Goal: Task Accomplishment & Management: Manage account settings

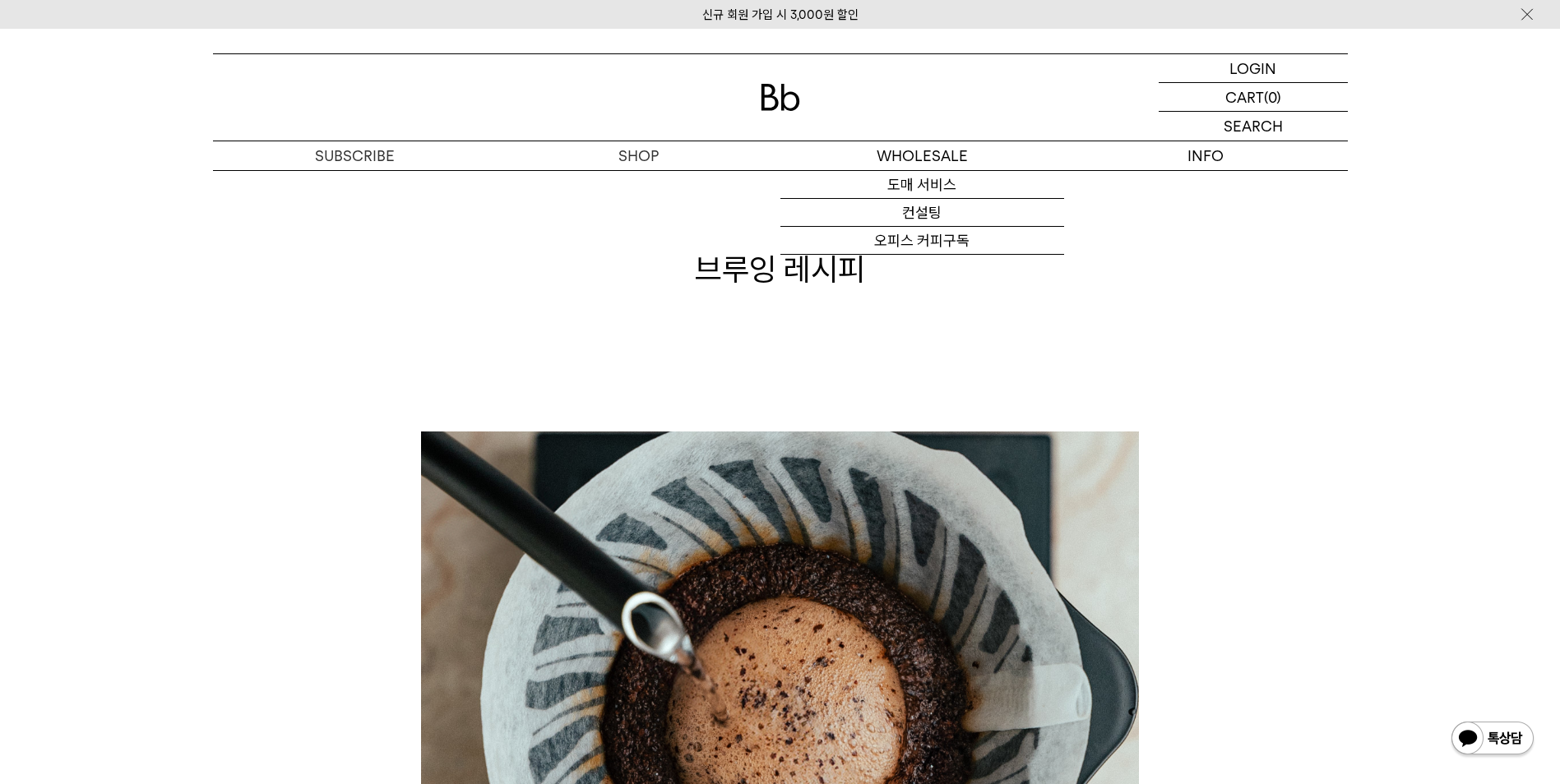
scroll to position [411, 0]
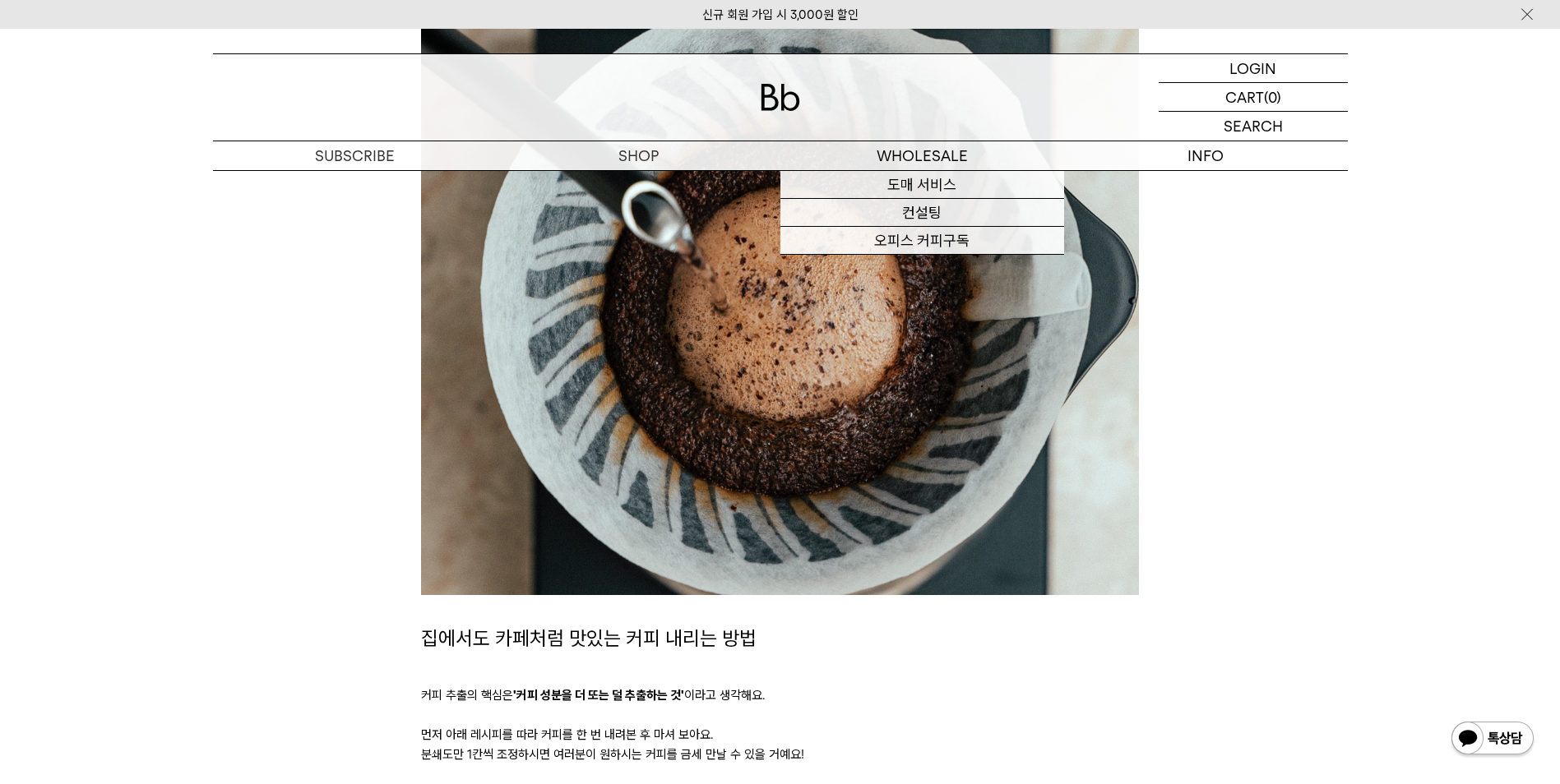
click at [795, 91] on img at bounding box center [780, 97] width 39 height 27
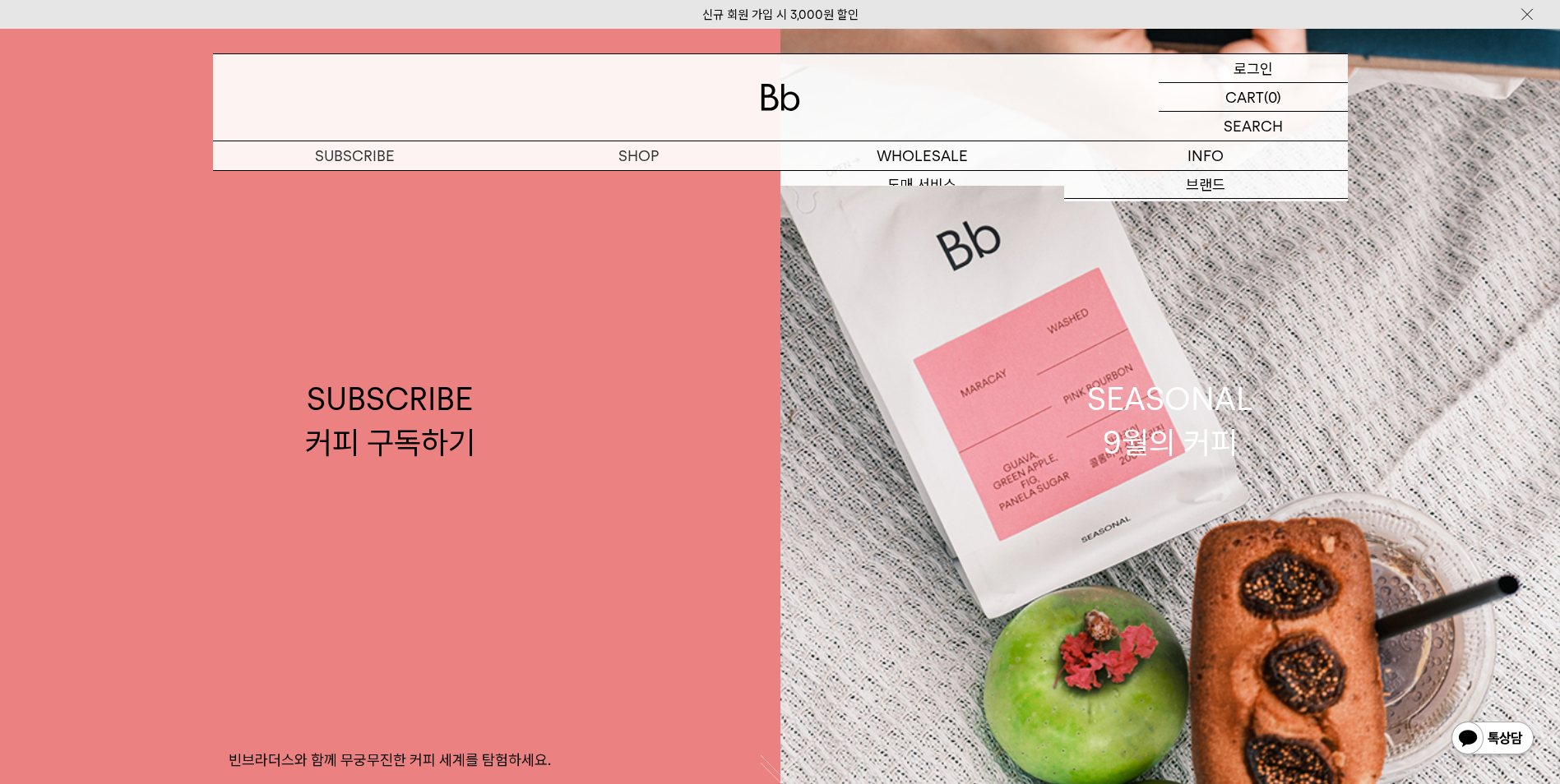
click at [1268, 69] on p "로그인" at bounding box center [1253, 69] width 39 height 28
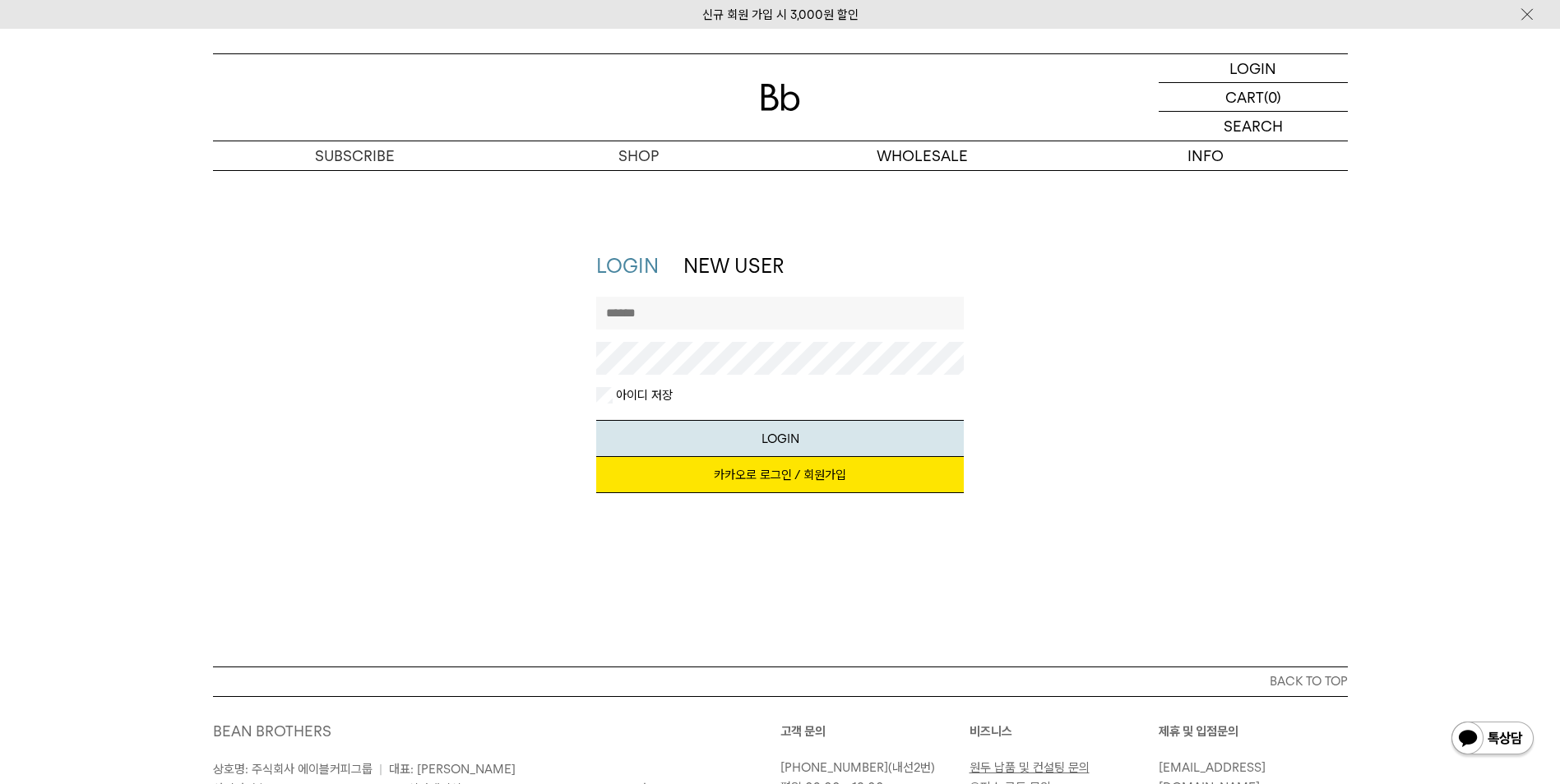
click at [744, 474] on link "카카오로 로그인 / 회원가입" at bounding box center [780, 475] width 368 height 36
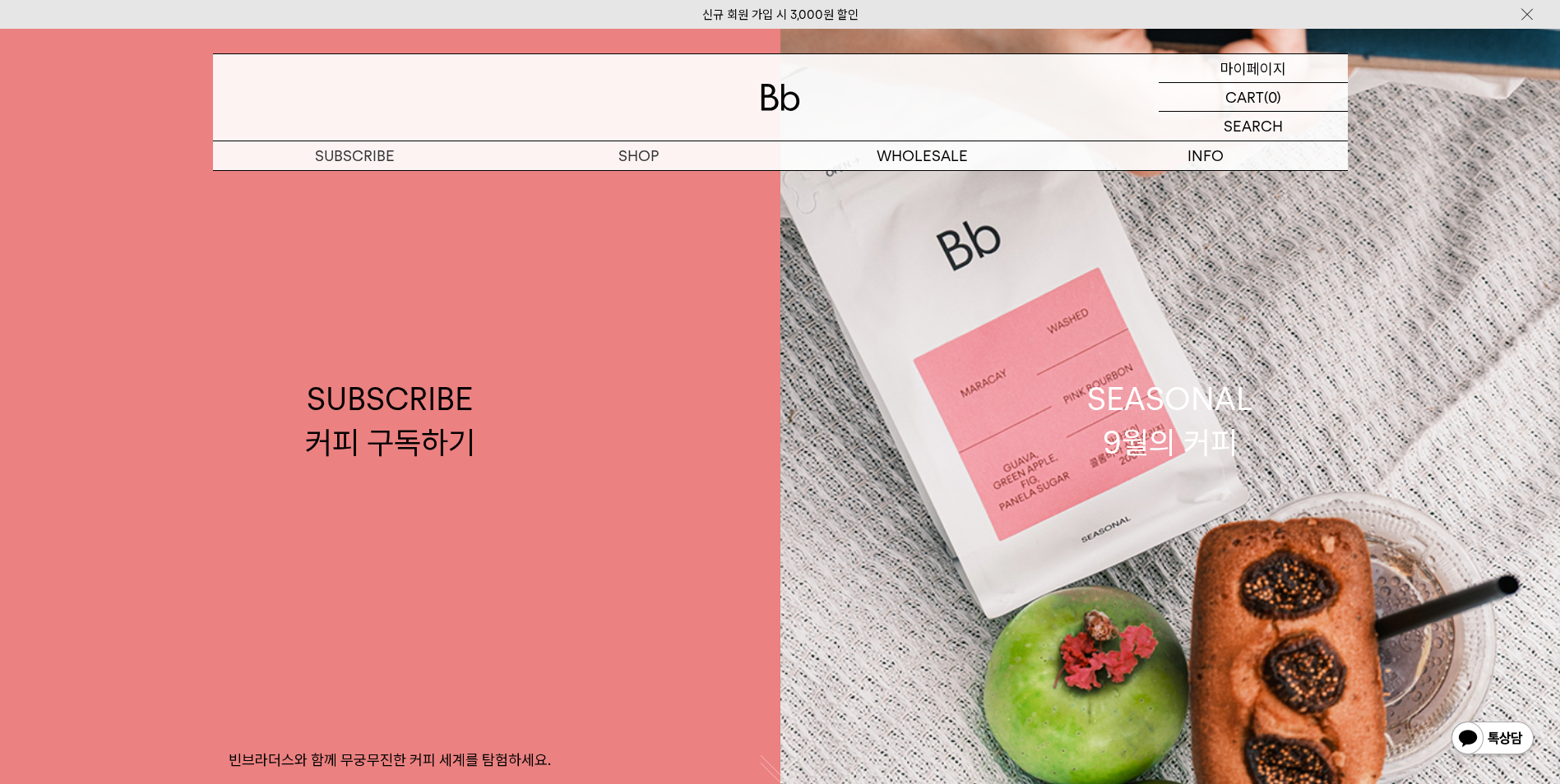
click at [1223, 64] on p "마이페이지" at bounding box center [1254, 69] width 66 height 28
